Goal: Task Accomplishment & Management: Use online tool/utility

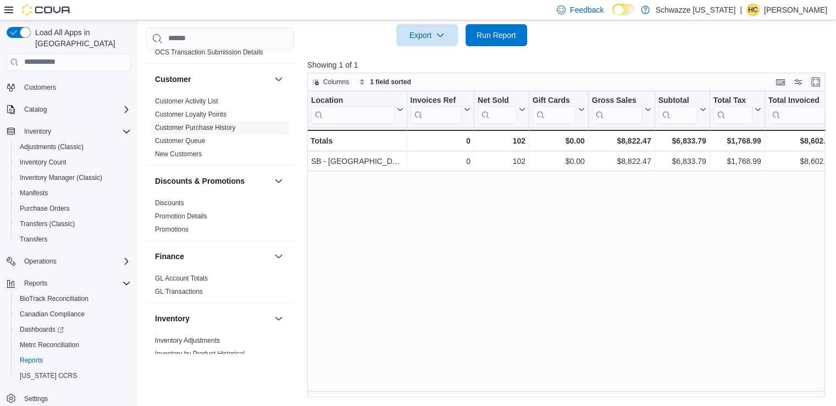
scroll to position [220, 0]
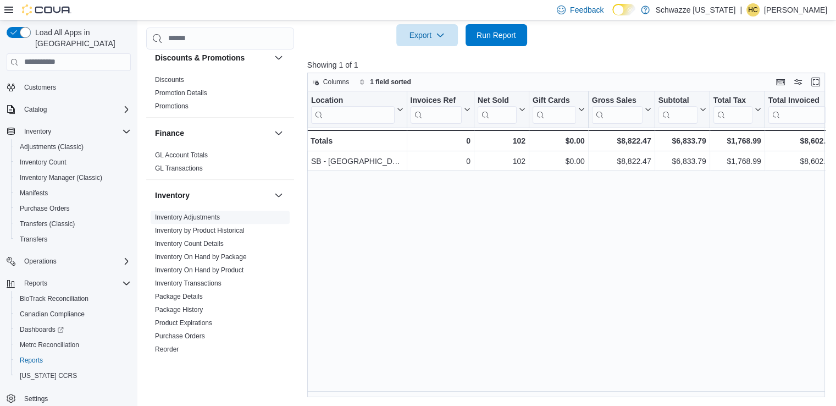
click at [184, 214] on link "Inventory Adjustments" at bounding box center [187, 217] width 65 height 8
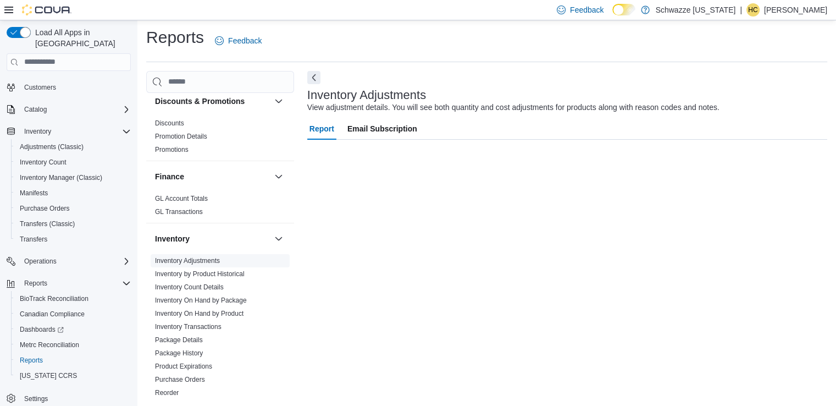
scroll to position [3, 0]
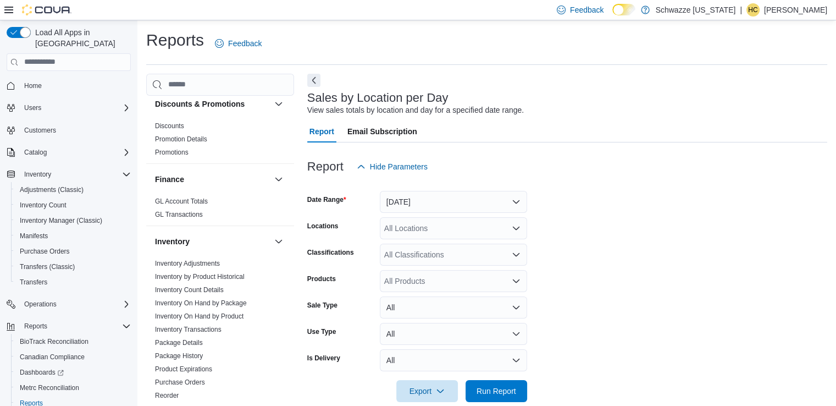
scroll to position [55, 0]
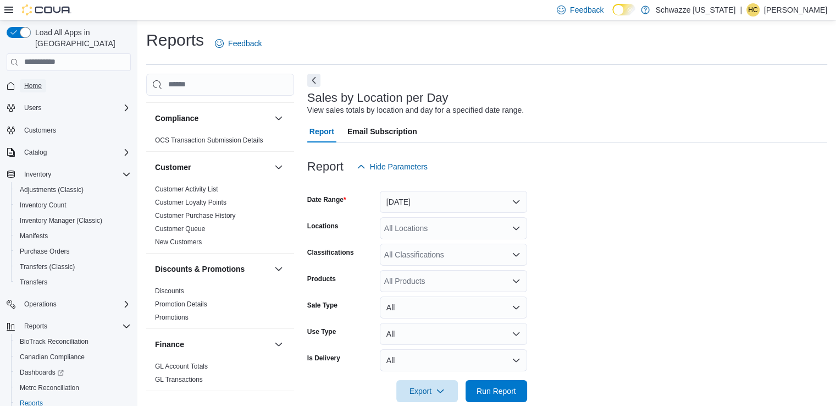
click at [37, 81] on span "Home" at bounding box center [33, 85] width 18 height 9
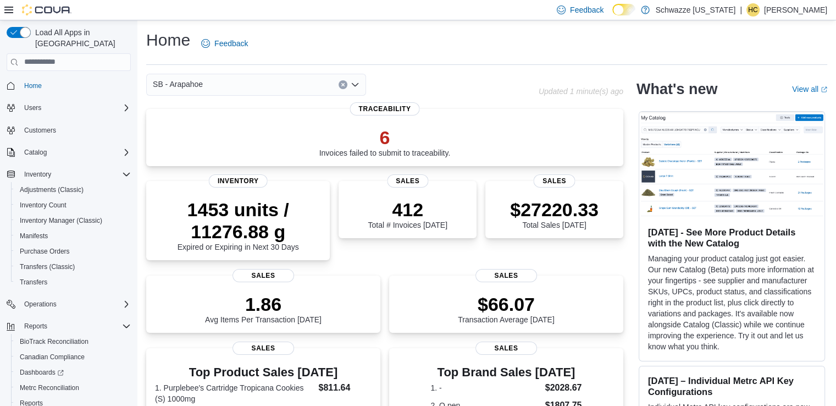
click at [293, 84] on div "SB - Arapahoe" at bounding box center [256, 85] width 220 height 22
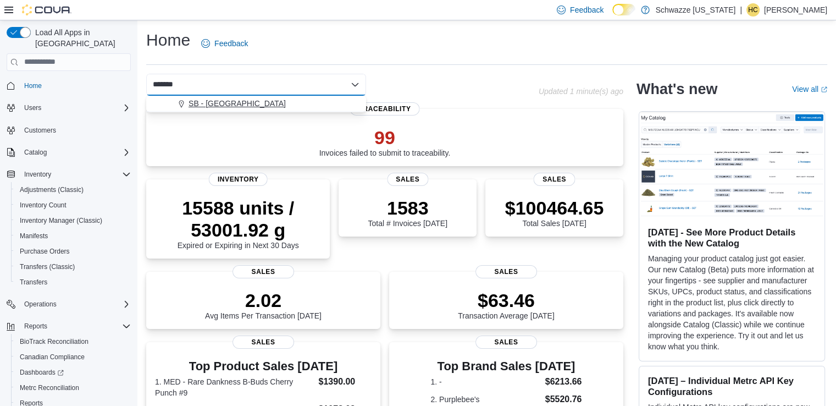
type input "*******"
click at [231, 100] on span "SB - [GEOGRAPHIC_DATA]" at bounding box center [237, 103] width 97 height 11
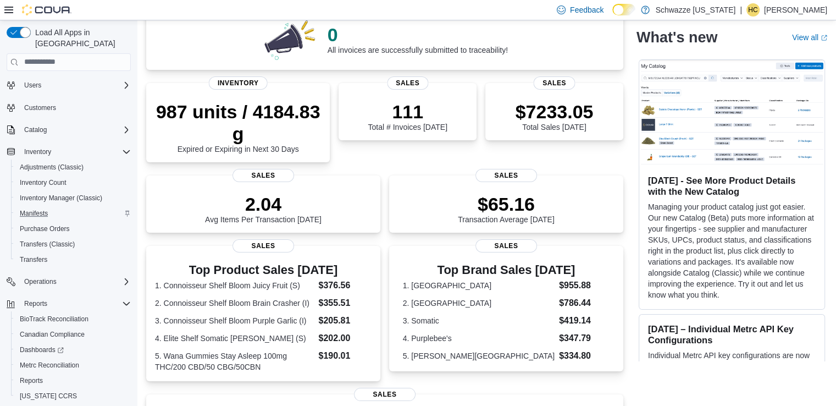
scroll to position [43, 0]
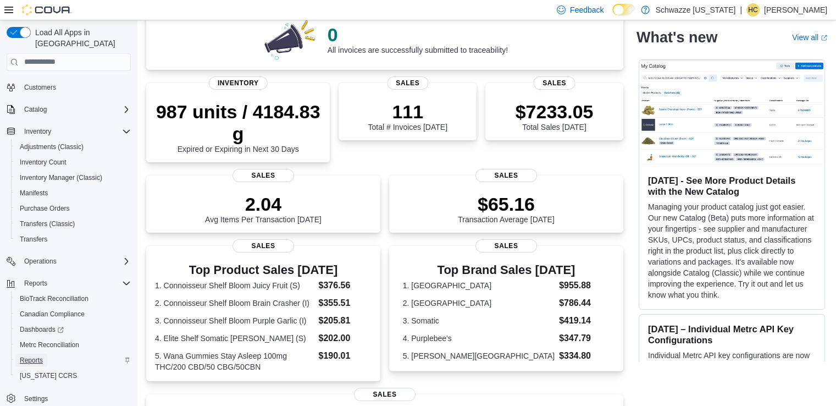
click at [36, 356] on span "Reports" at bounding box center [31, 360] width 23 height 9
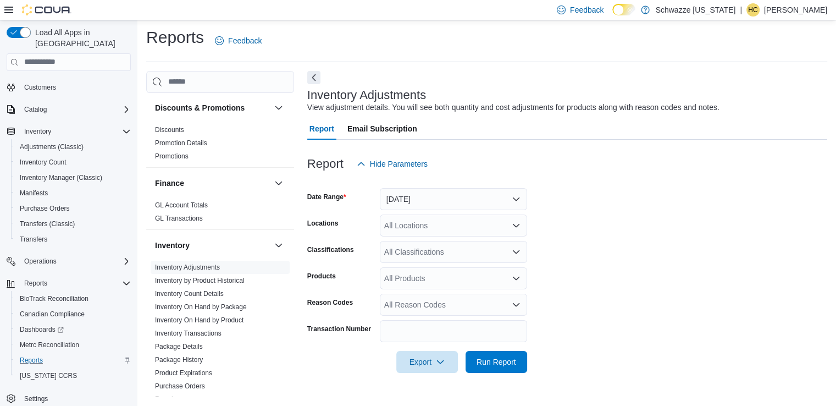
scroll to position [220, 0]
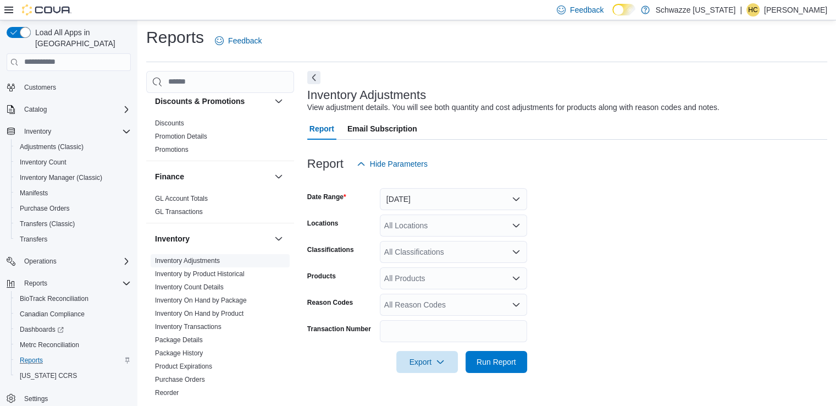
click at [202, 260] on link "Inventory Adjustments" at bounding box center [187, 261] width 65 height 8
click at [493, 196] on button "[DATE]" at bounding box center [453, 199] width 147 height 22
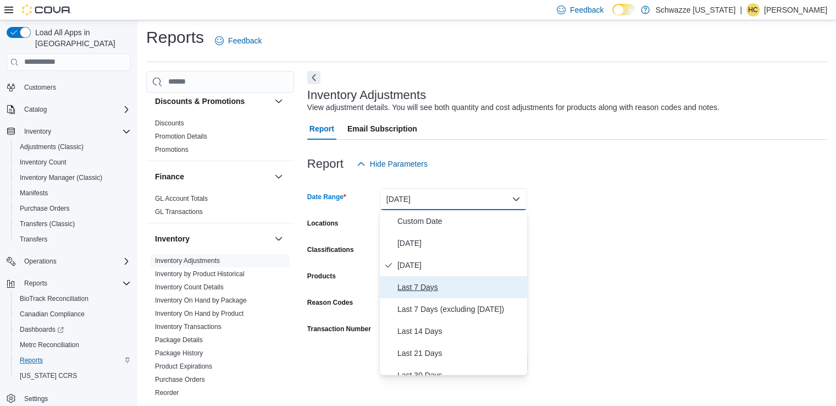
click at [428, 285] on span "Last 7 Days" at bounding box center [460, 286] width 125 height 13
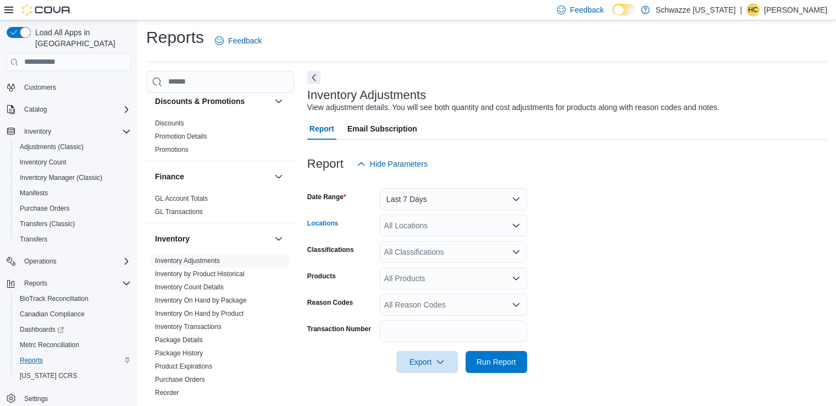
click at [417, 231] on div "All Locations" at bounding box center [453, 225] width 147 height 22
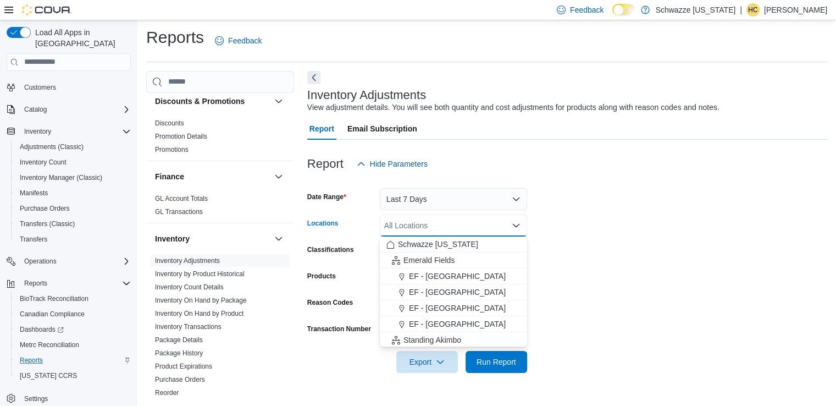
click at [417, 232] on div "All Locations Combo box. Selected. Combo box input. All Locations. Type some te…" at bounding box center [453, 225] width 147 height 22
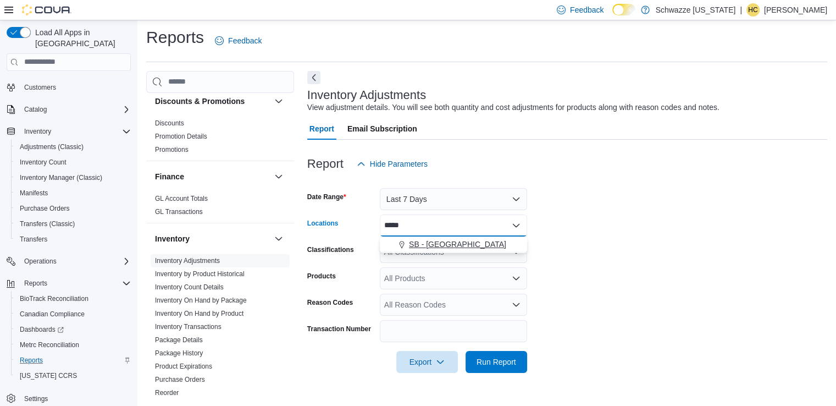
type input "*****"
click at [433, 244] on span "SB - [GEOGRAPHIC_DATA]" at bounding box center [457, 244] width 97 height 11
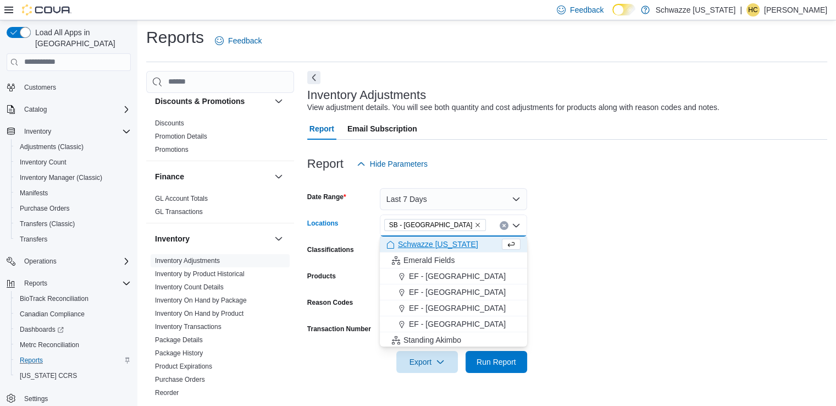
click at [433, 244] on span "Schwazze [US_STATE]" at bounding box center [438, 244] width 80 height 11
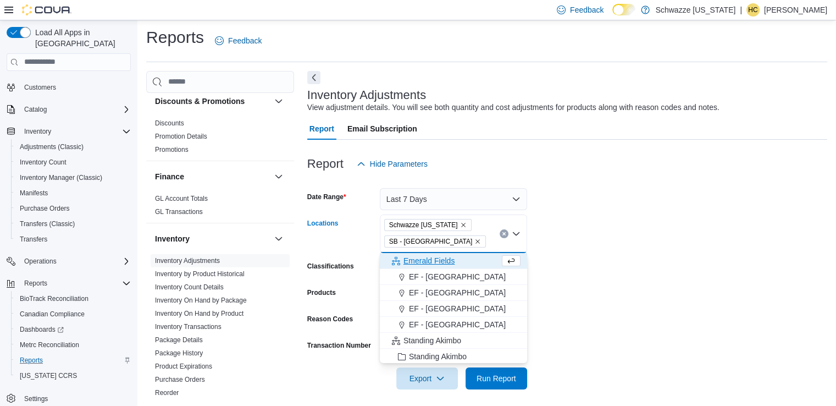
click at [461, 223] on icon "Remove Schwazze Colorado from selection in this group" at bounding box center [463, 225] width 4 height 4
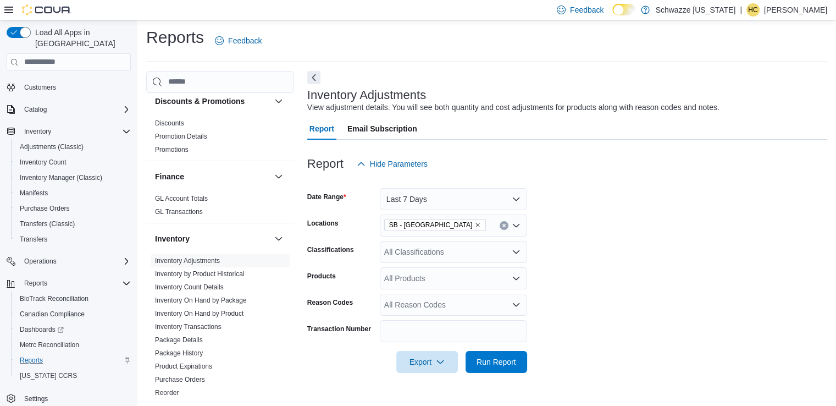
click at [571, 253] on form "Date Range Last 7 Days Locations SB - [GEOGRAPHIC_DATA] Classifications All Cla…" at bounding box center [567, 274] width 520 height 198
click at [496, 362] on span "Run Report" at bounding box center [497, 361] width 40 height 11
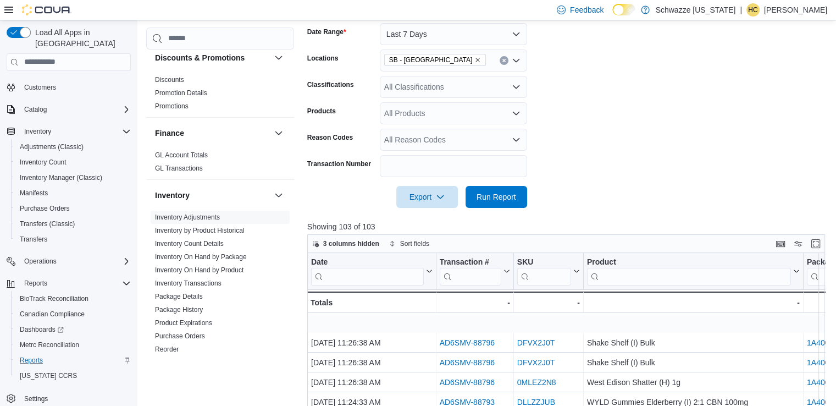
scroll to position [165, 0]
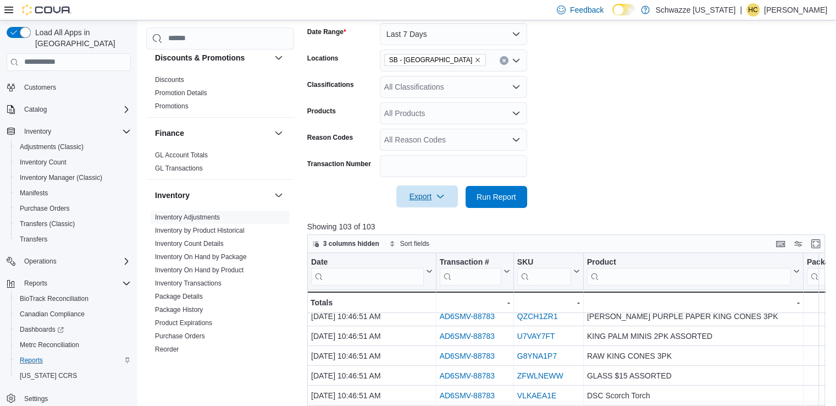
click at [433, 205] on span "Export" at bounding box center [427, 196] width 48 height 22
click at [442, 214] on span "Export to Excel" at bounding box center [428, 218] width 49 height 9
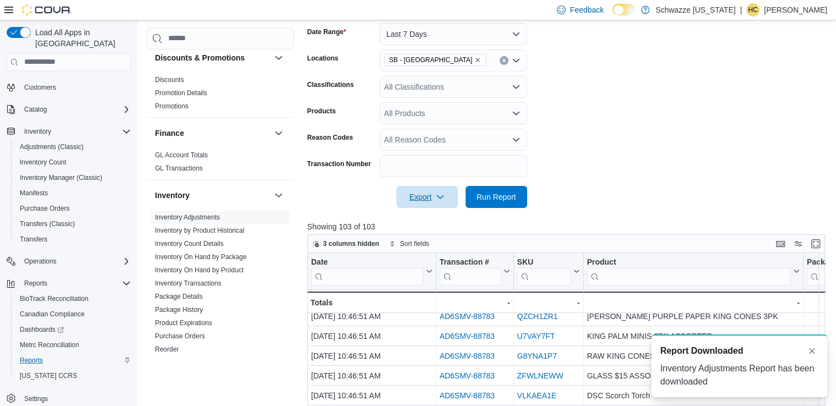
scroll to position [0, 0]
